Goal: Navigation & Orientation: Find specific page/section

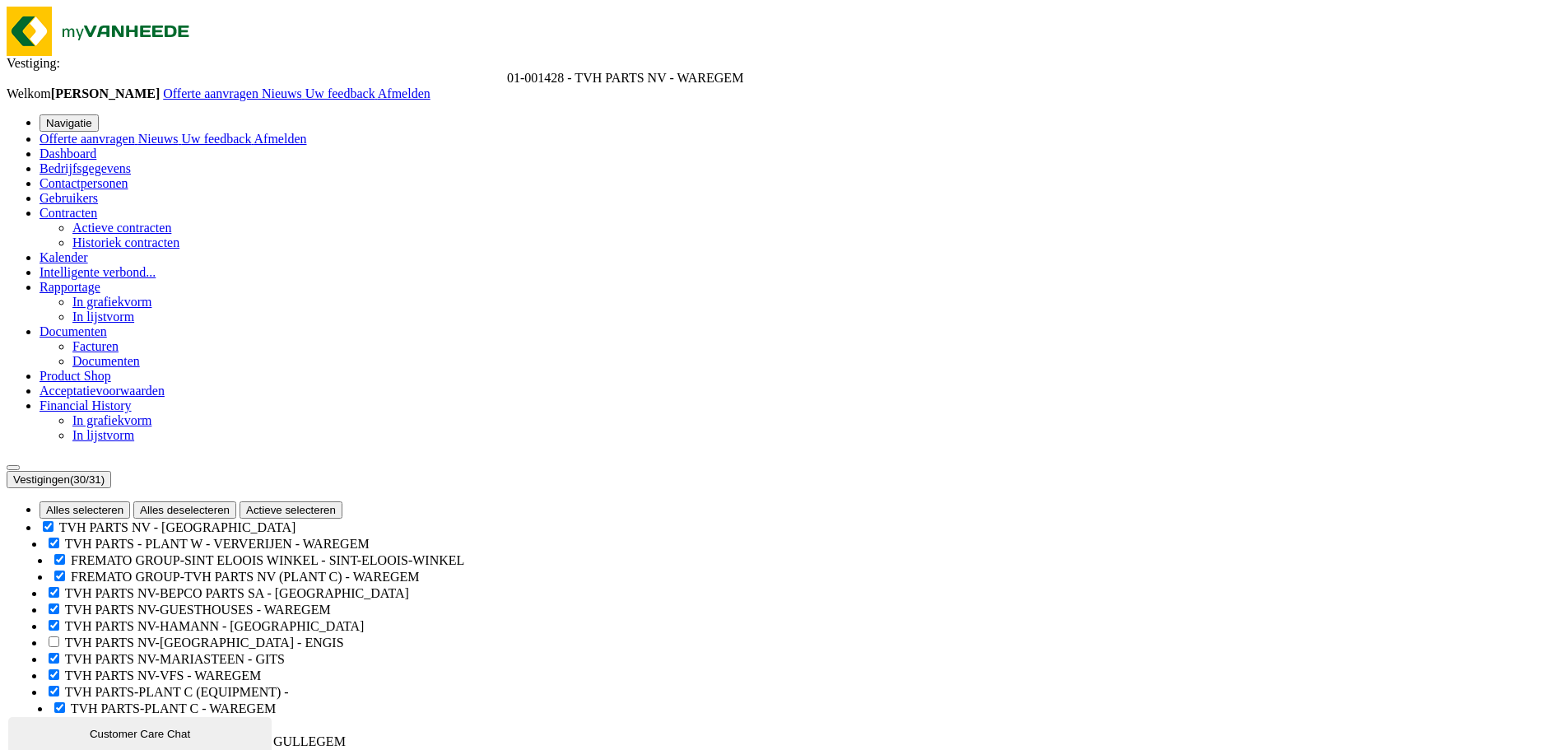
click at [77, 147] on span "Dashboard" at bounding box center [68, 153] width 57 height 14
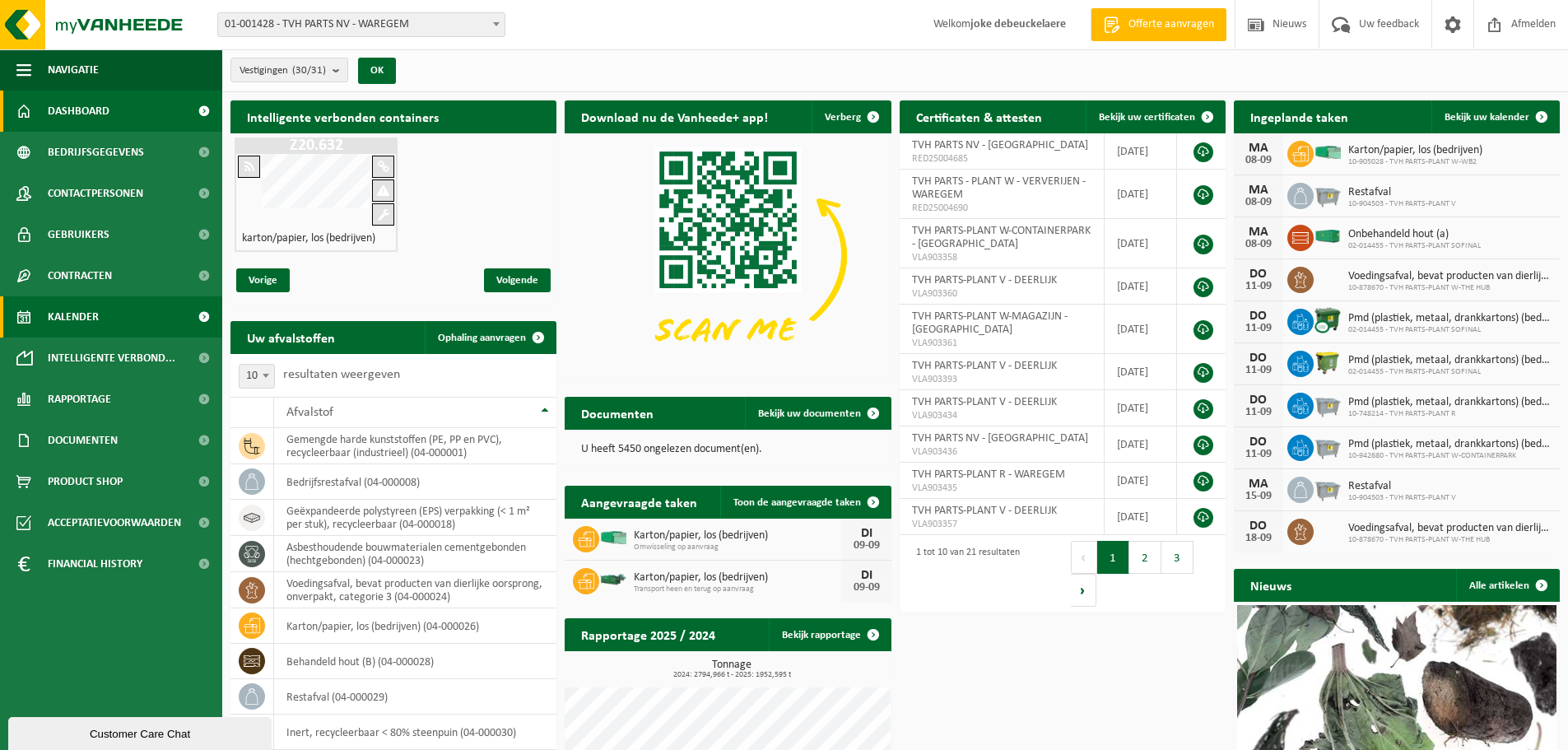
click at [69, 319] on span "Kalender" at bounding box center [73, 317] width 51 height 42
click at [70, 320] on span "Kalender" at bounding box center [73, 317] width 51 height 42
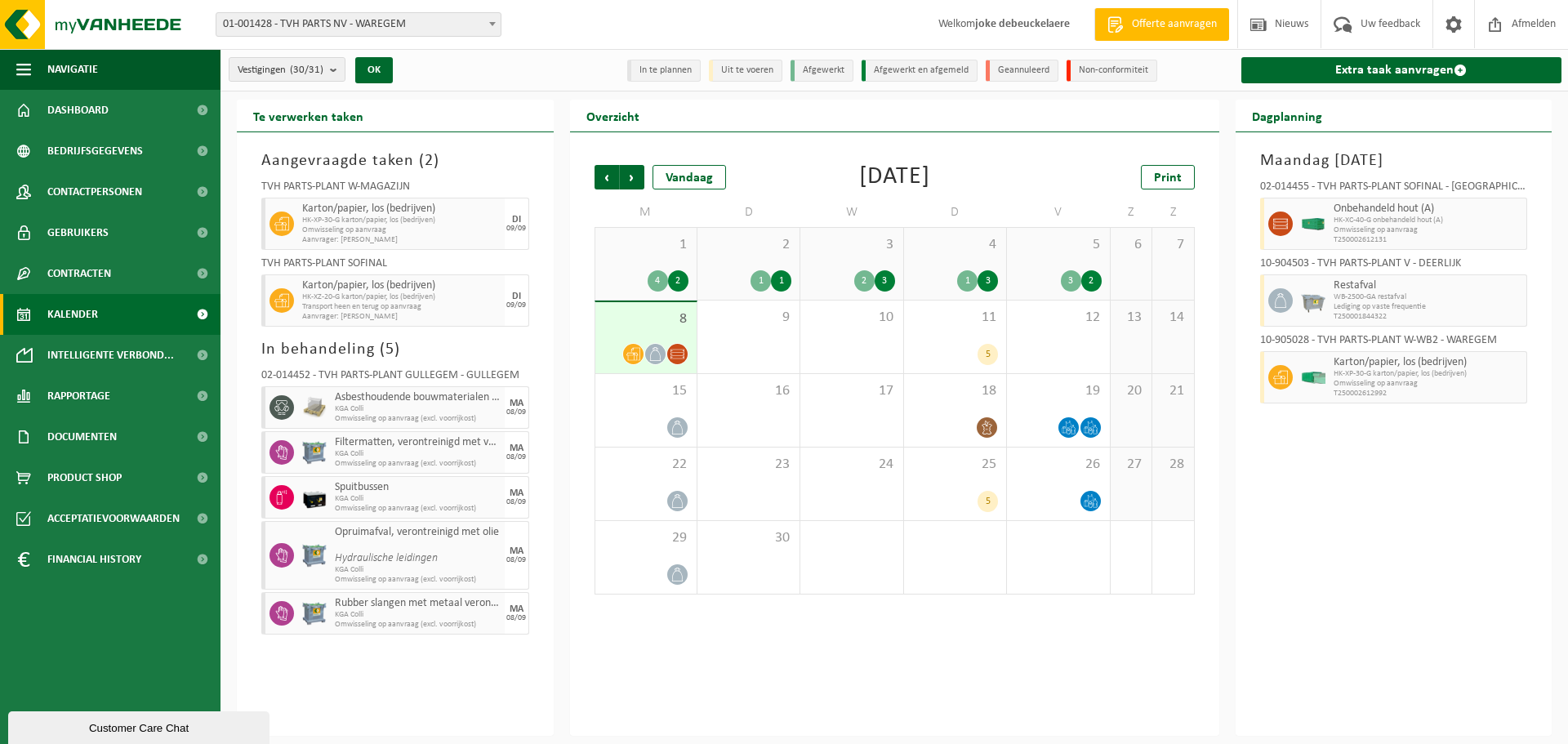
click at [77, 312] on span "Kalender" at bounding box center [72, 314] width 50 height 41
